Goal: Information Seeking & Learning: Learn about a topic

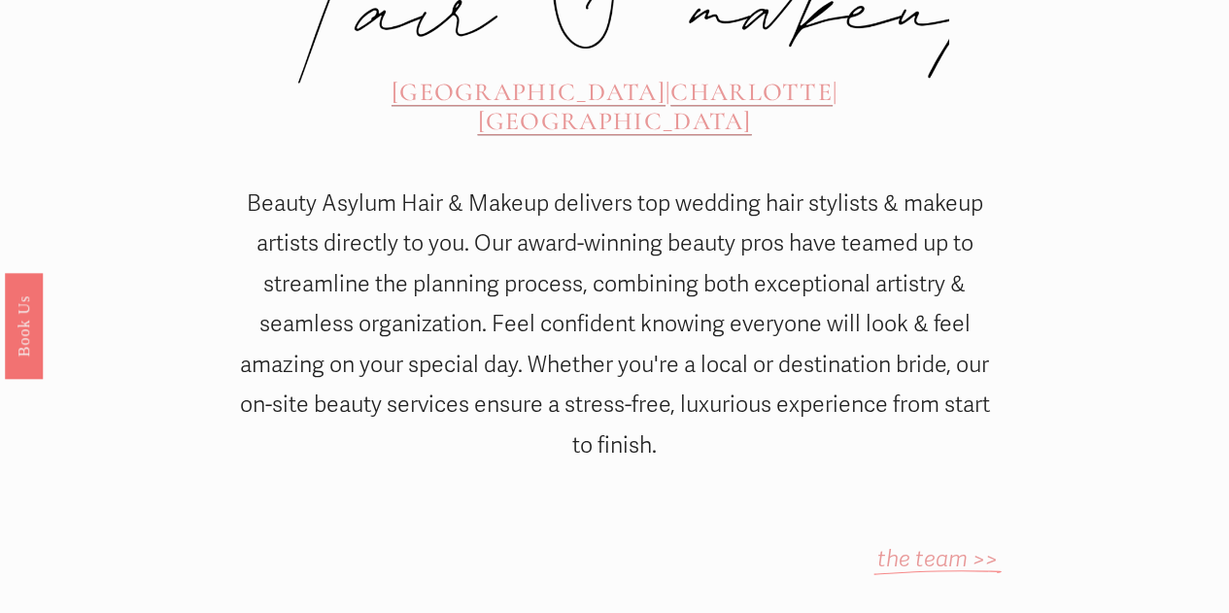
scroll to position [892, 0]
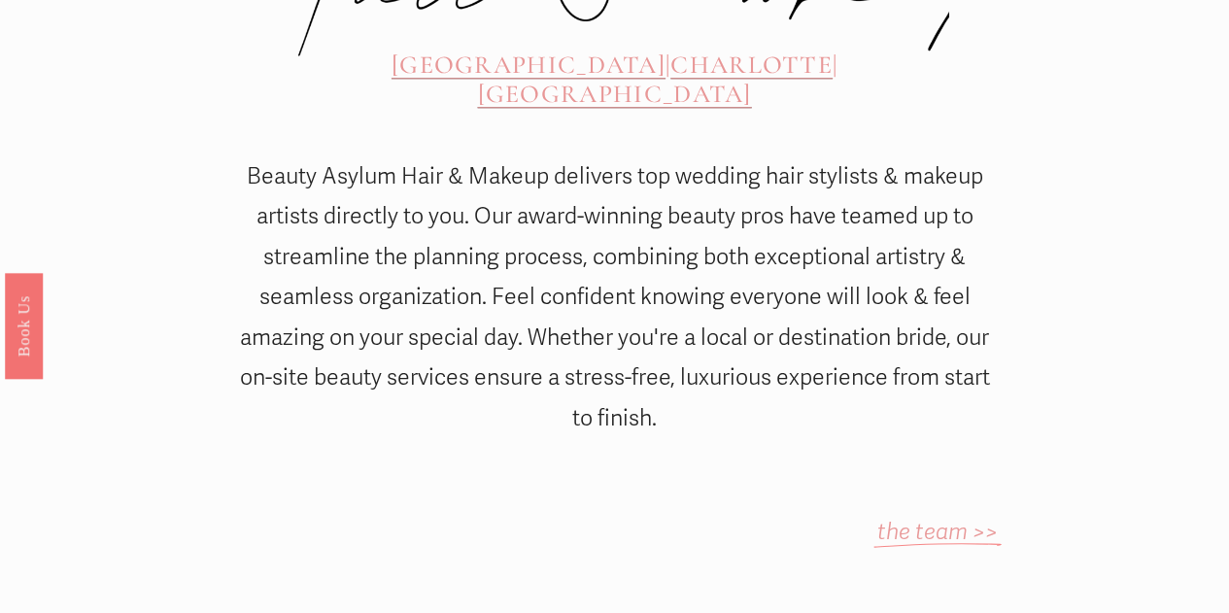
click at [670, 50] on span "CHARLOTTE" at bounding box center [751, 65] width 162 height 30
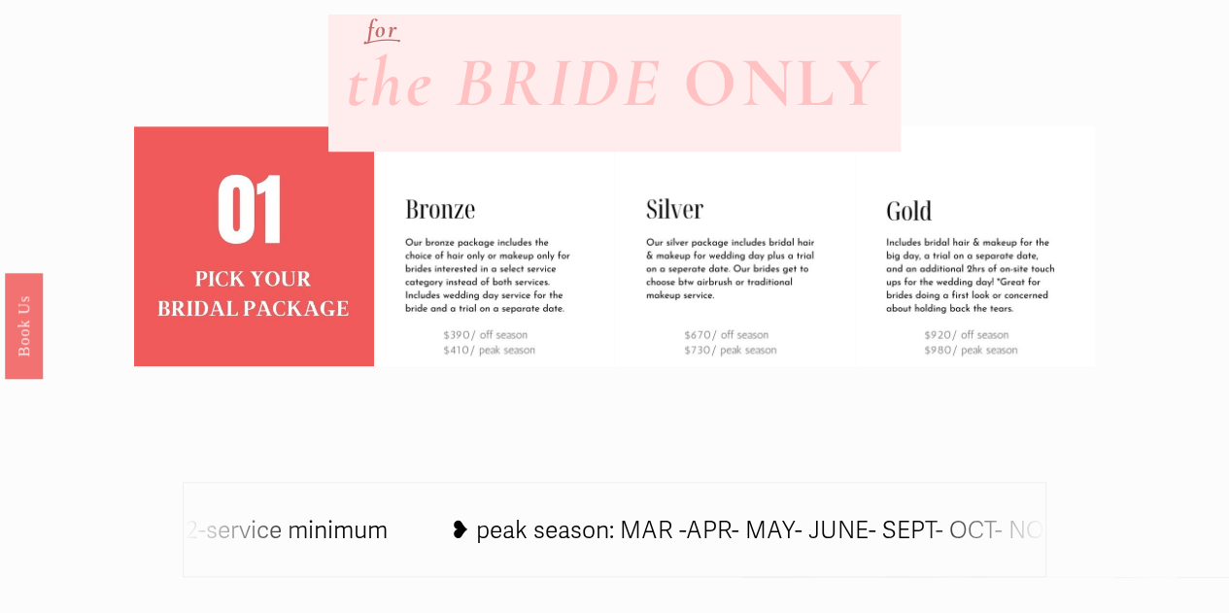
scroll to position [640, 0]
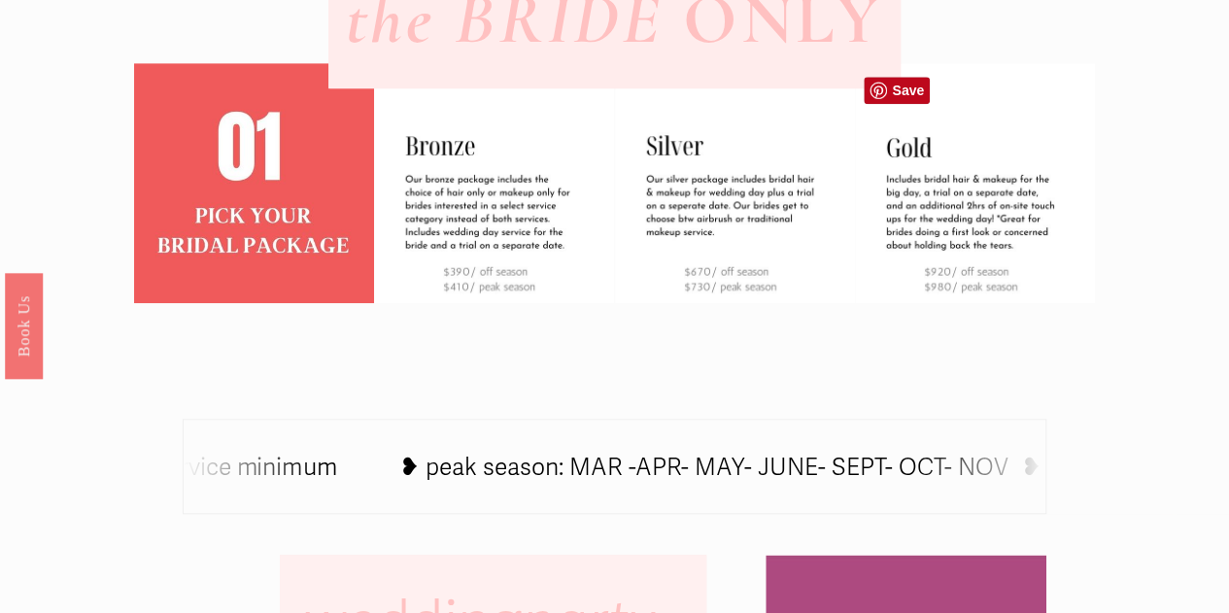
click at [997, 283] on img at bounding box center [975, 183] width 240 height 240
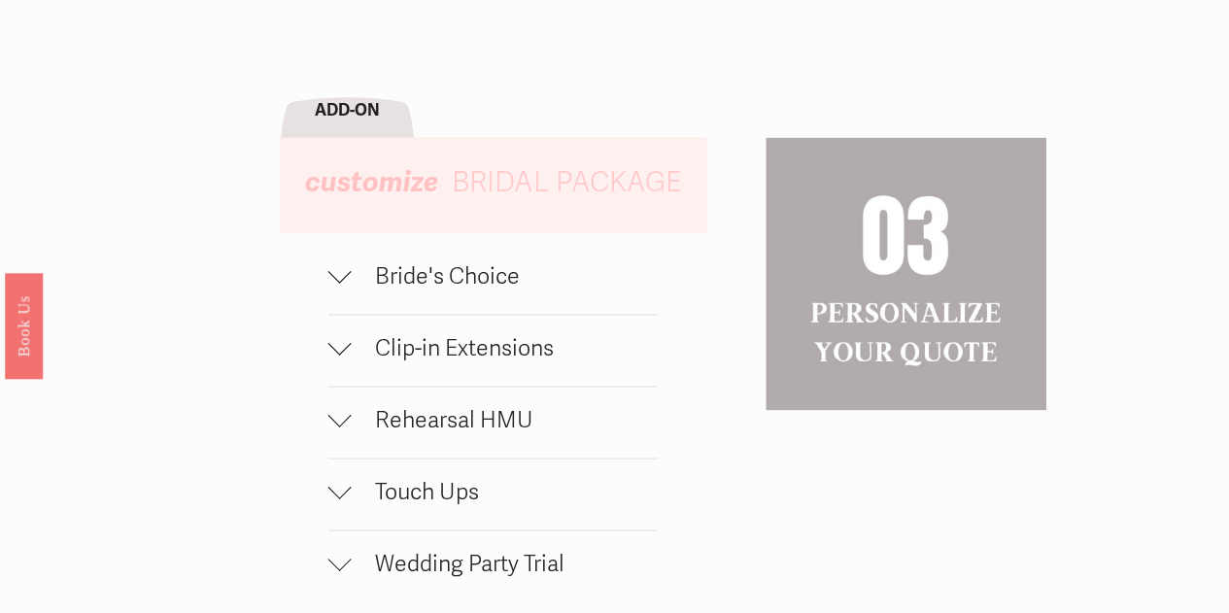
scroll to position [1703, 0]
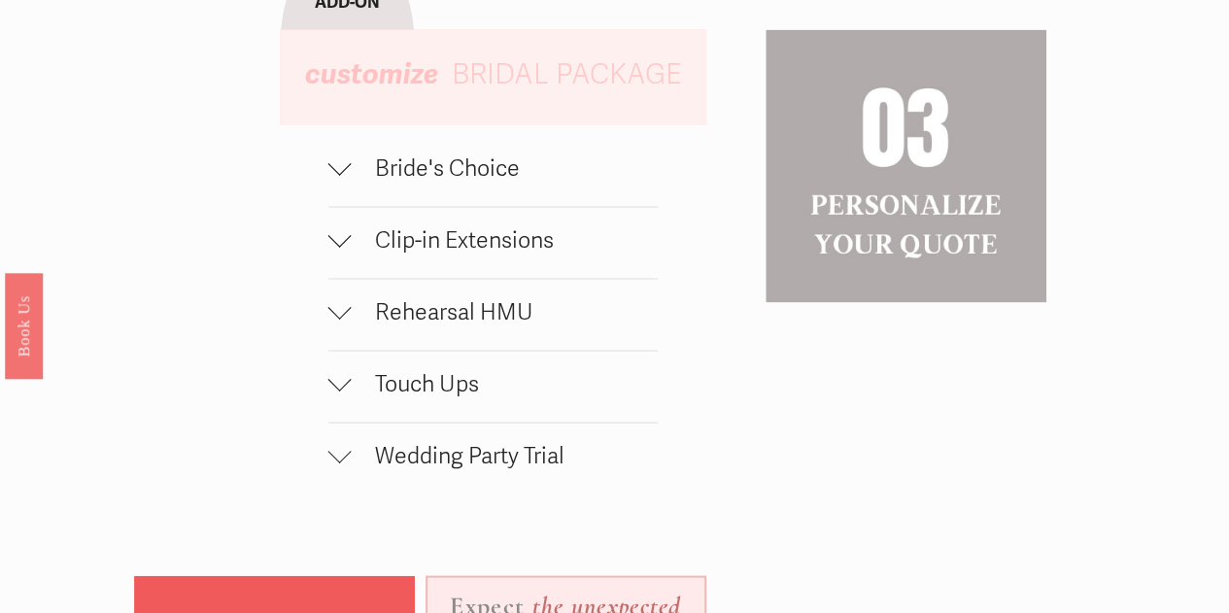
click at [458, 182] on span "Bride's Choice" at bounding box center [505, 167] width 306 height 28
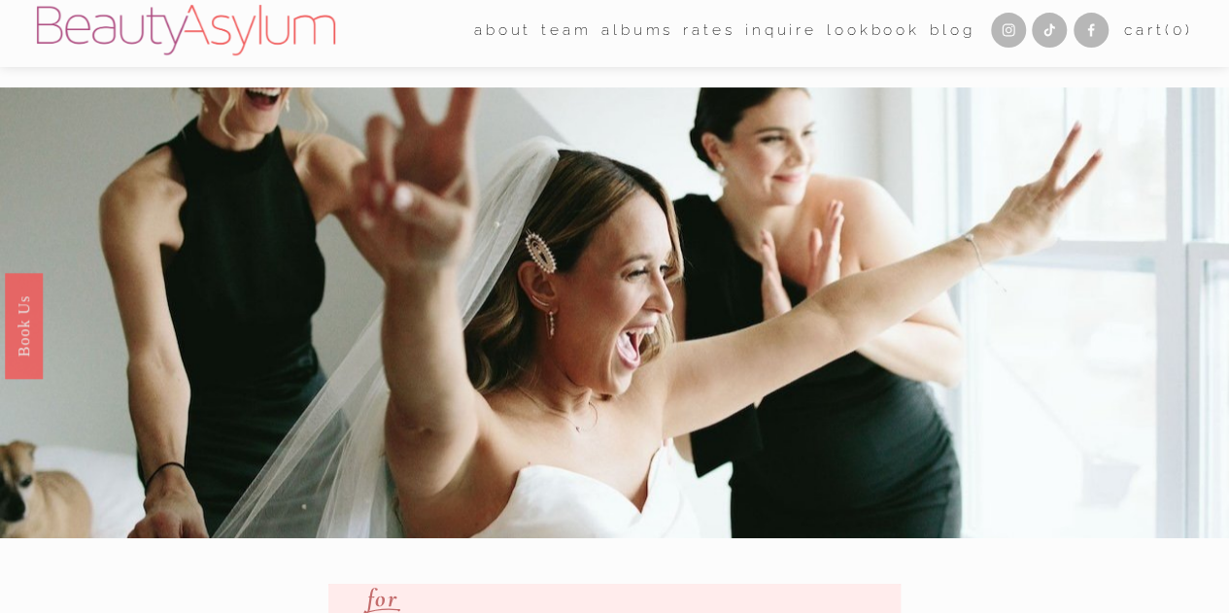
scroll to position [0, 0]
